Goal: Transaction & Acquisition: Book appointment/travel/reservation

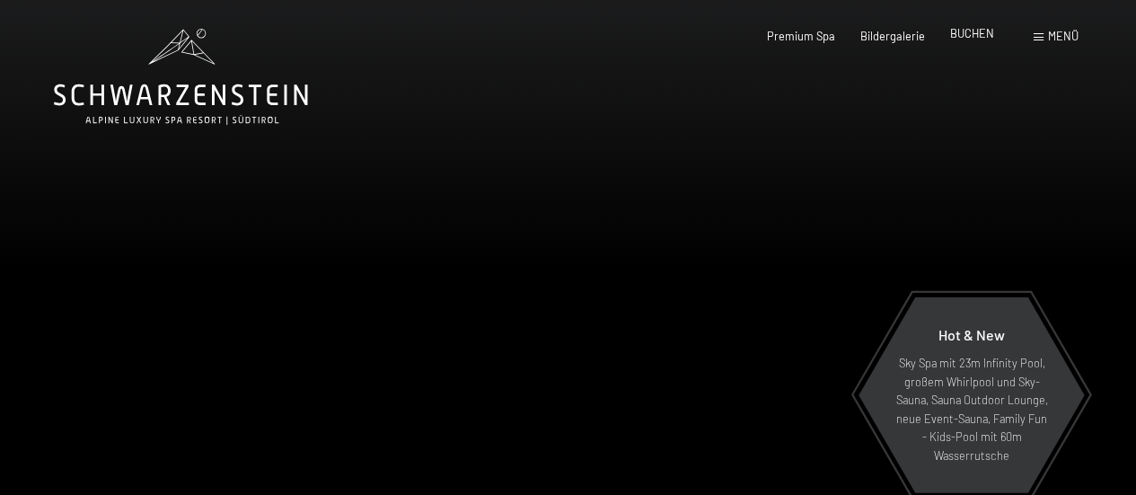
click at [968, 37] on span "BUCHEN" at bounding box center [972, 33] width 44 height 14
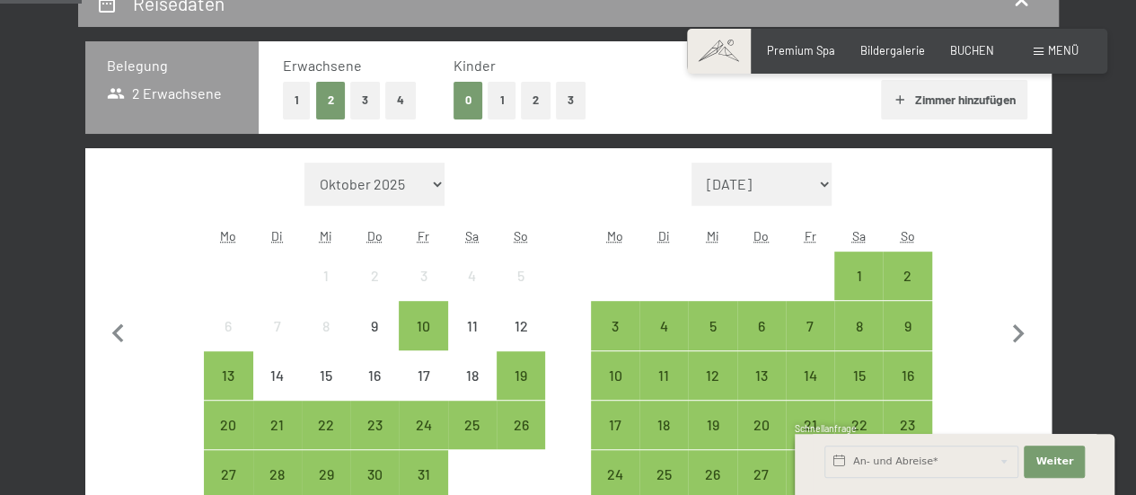
scroll to position [269, 0]
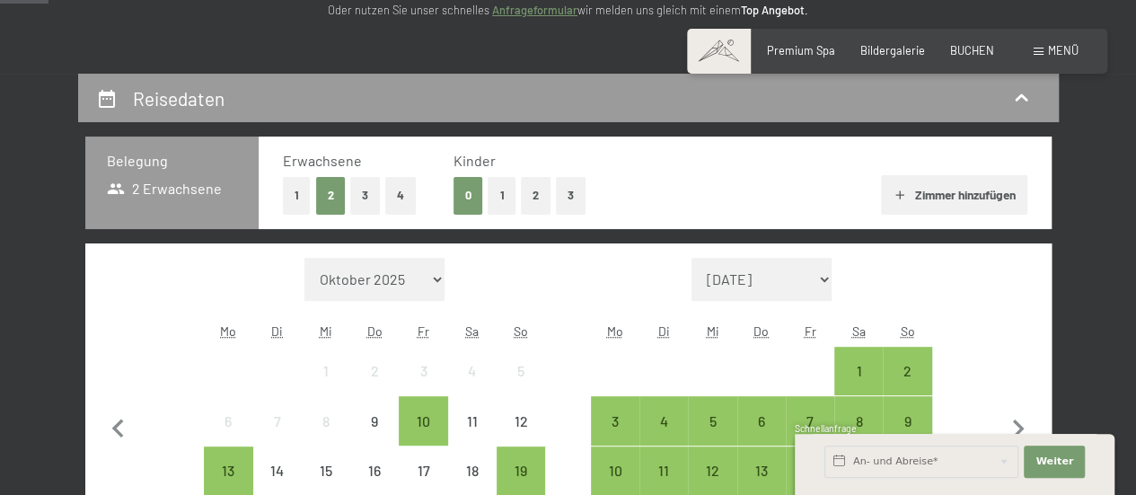
click at [303, 198] on button "1" at bounding box center [297, 195] width 28 height 37
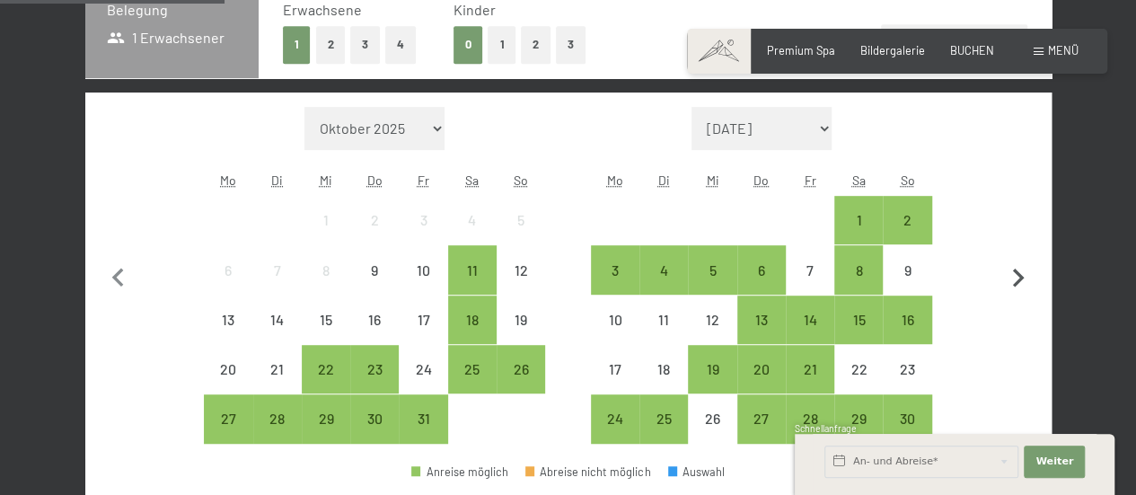
scroll to position [449, 0]
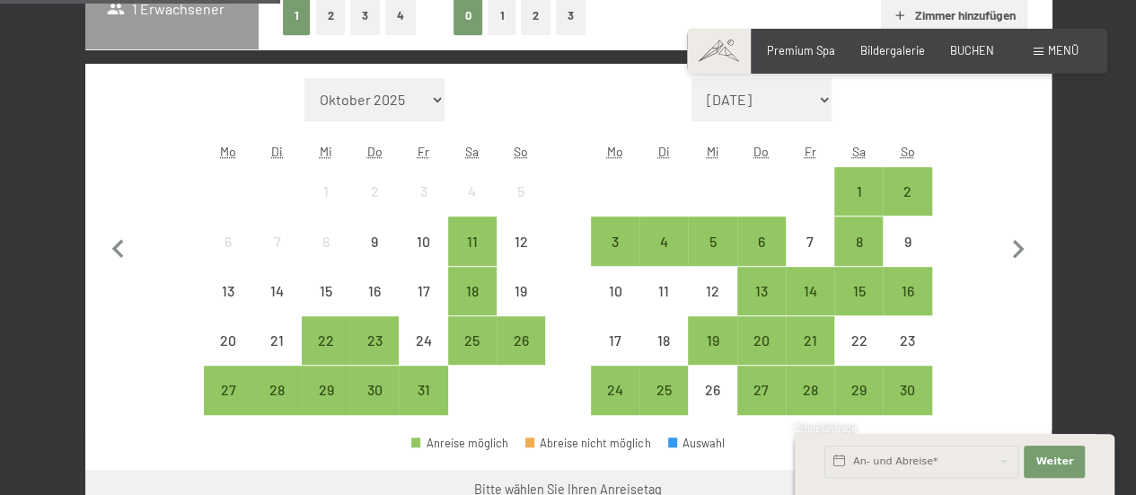
click at [821, 105] on select "November 2025 Dezember 2025 Januar 2026 Februar 2026 März 2026 April 2026 Mai 2…" at bounding box center [761, 99] width 140 height 43
click at [821, 97] on select "November 2025 Dezember 2025 Januar 2026 Februar 2026 März 2026 April 2026 Mai 2…" at bounding box center [761, 99] width 140 height 43
click at [1021, 249] on icon "button" at bounding box center [1019, 249] width 12 height 19
select select "2025-11-01"
select select "2025-12-01"
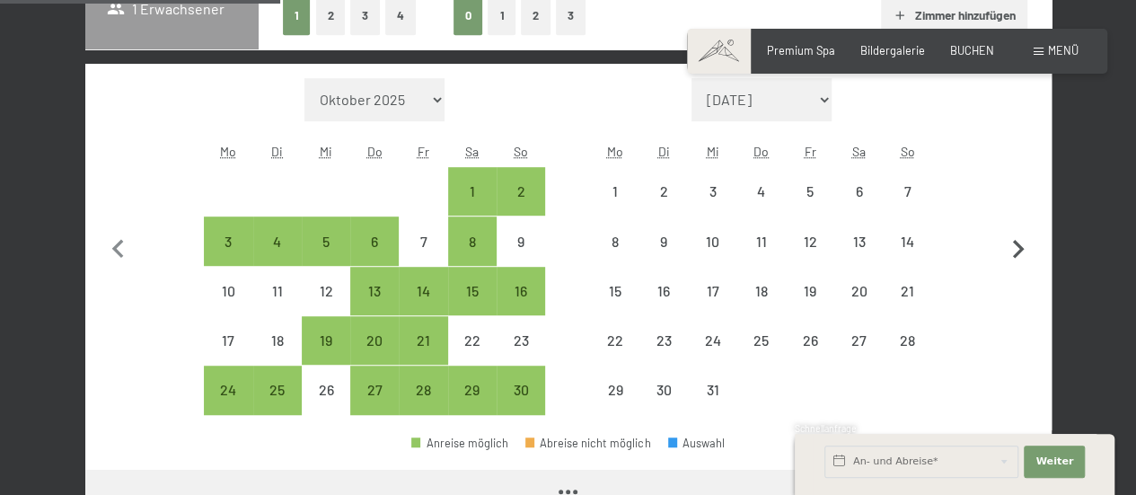
select select "2025-11-01"
select select "2025-12-01"
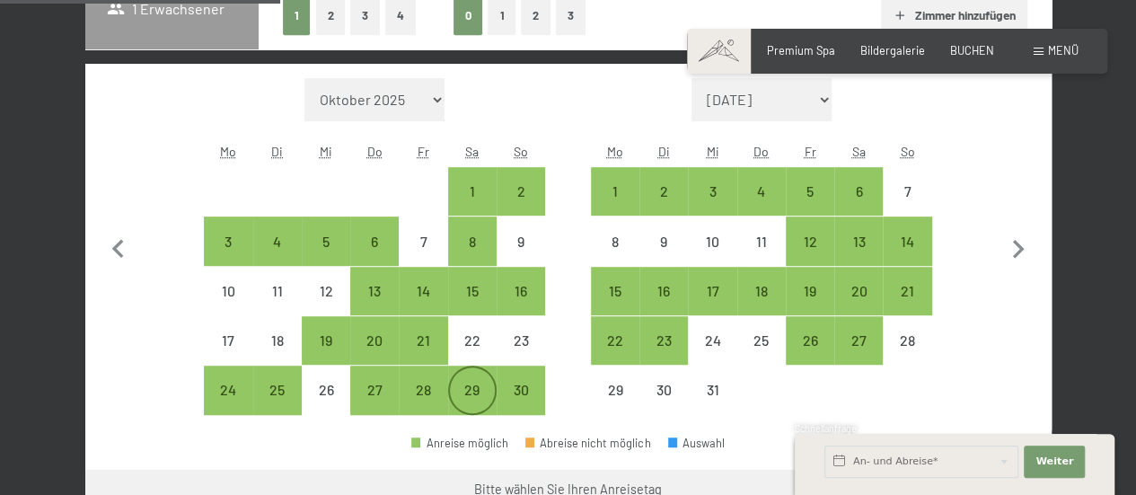
click at [467, 395] on div "29" at bounding box center [472, 404] width 45 height 45
select select "2025-11-01"
select select "2025-12-01"
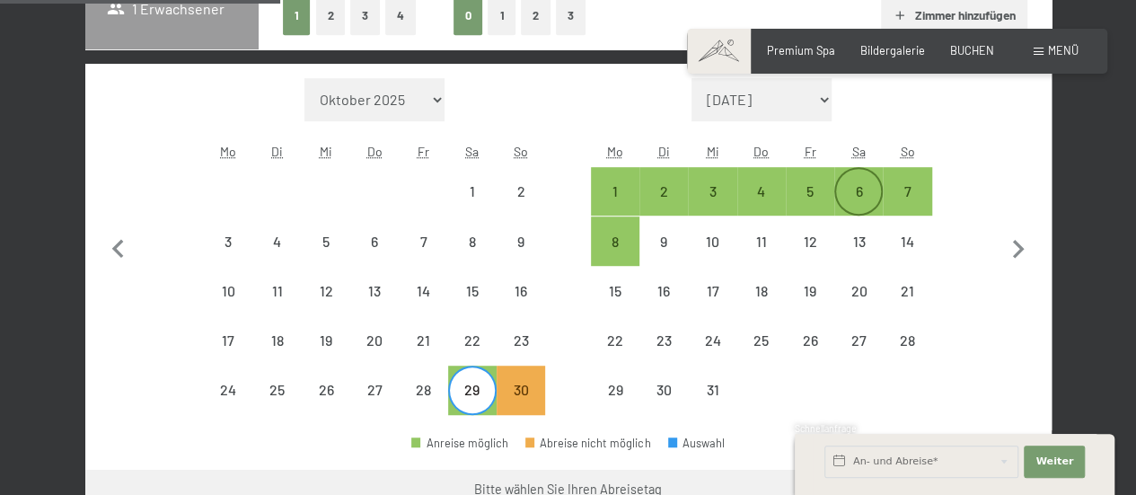
click at [858, 191] on div "6" at bounding box center [858, 206] width 45 height 45
select select "2025-11-01"
select select "2025-12-01"
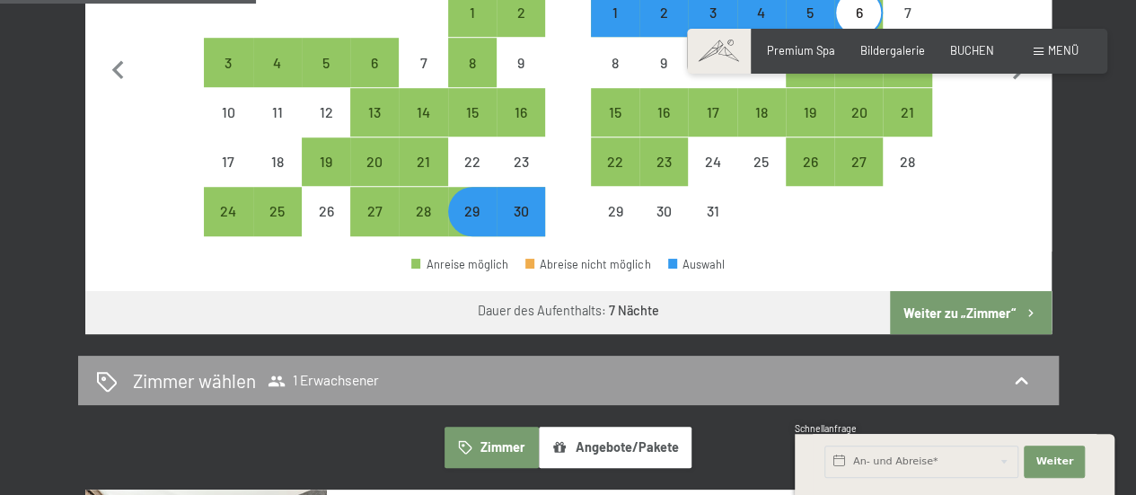
scroll to position [629, 0]
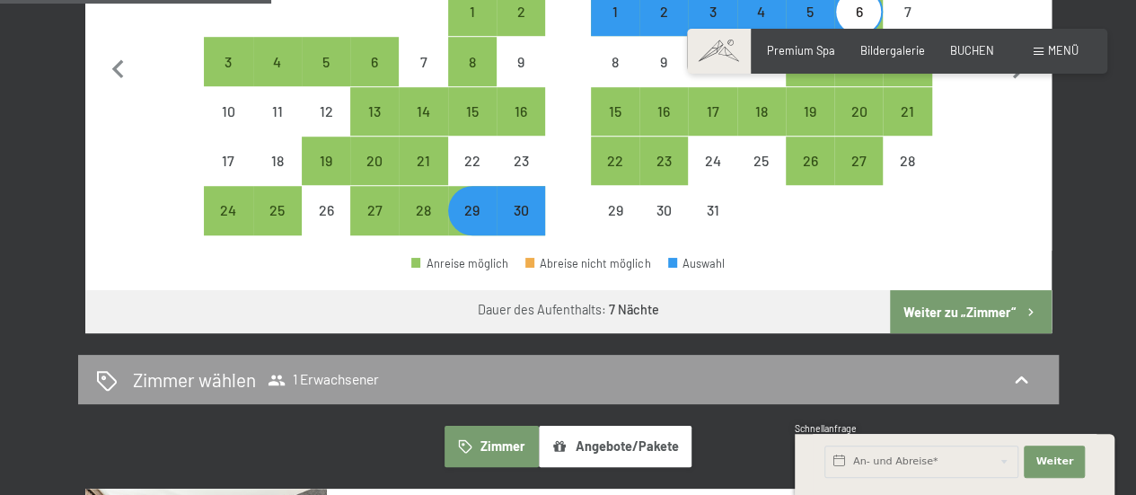
click at [994, 303] on button "Weiter zu „Zimmer“" at bounding box center [970, 311] width 161 height 43
select select "2025-11-01"
select select "2025-12-01"
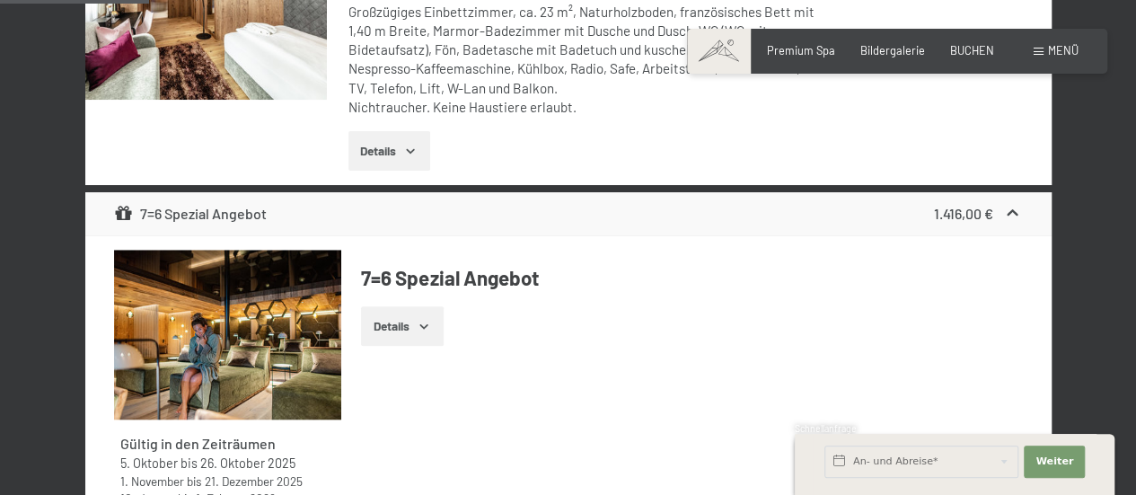
scroll to position [343, 0]
